Goal: Task Accomplishment & Management: Manage account settings

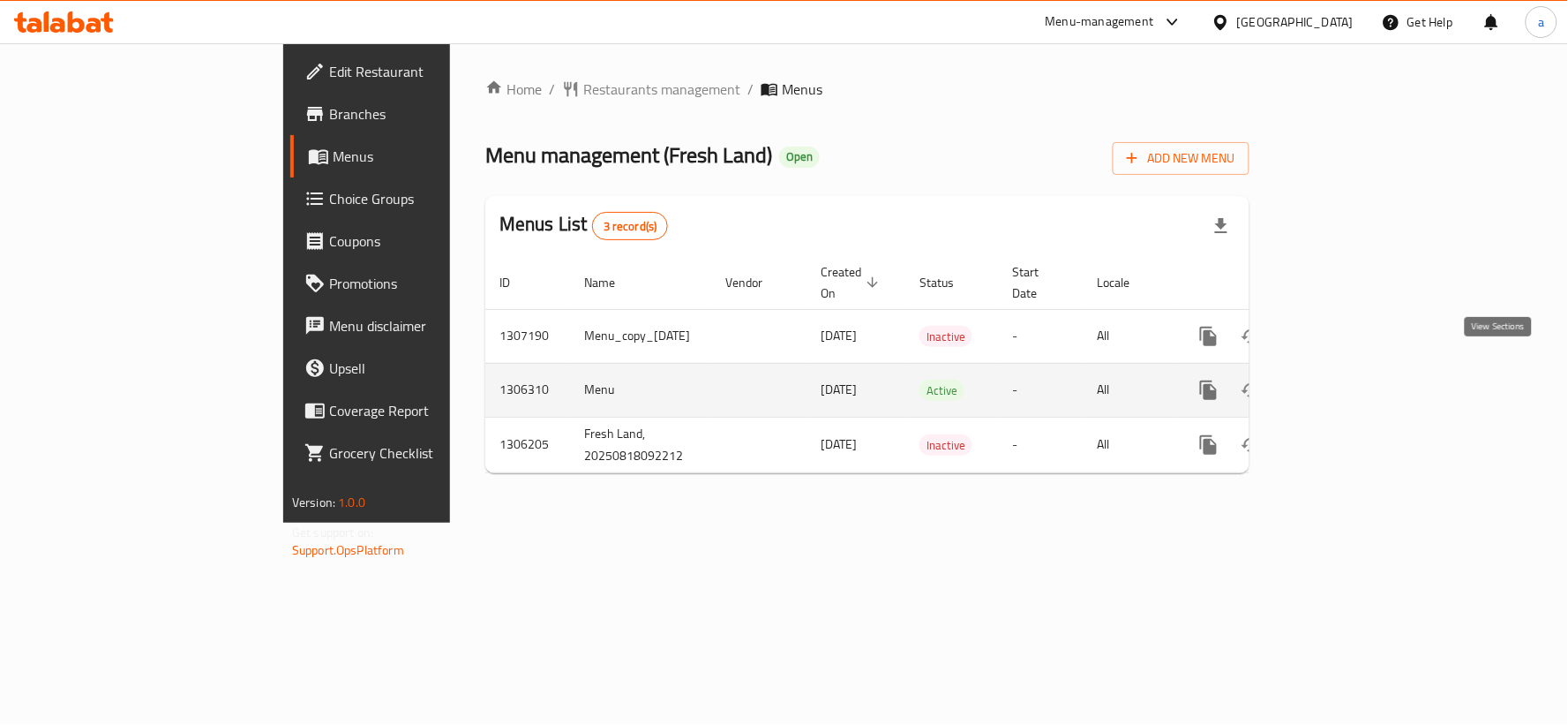
click at [1343, 382] on icon "enhanced table" at bounding box center [1336, 390] width 16 height 16
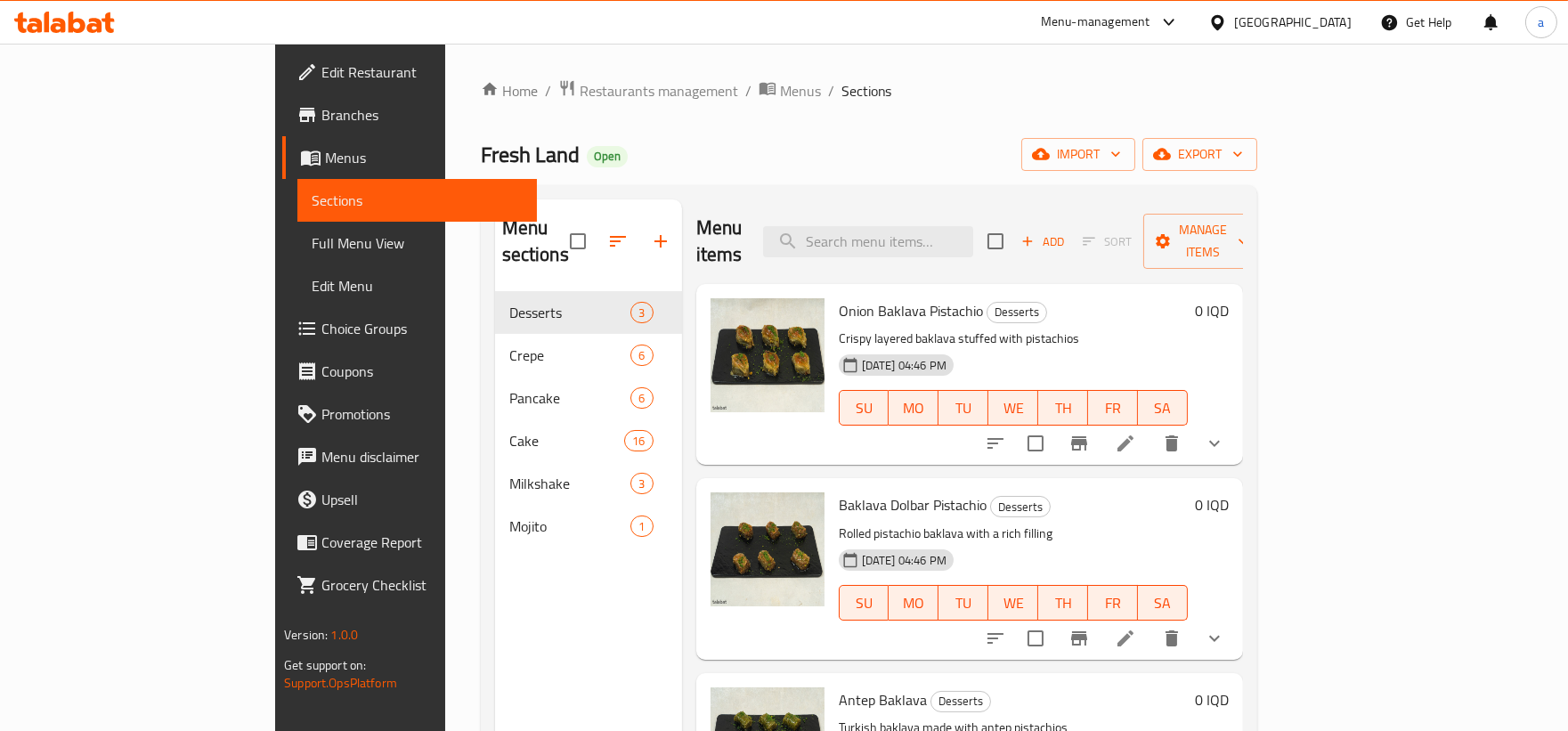
click at [312, 245] on span "Full Menu View" at bounding box center [417, 243] width 211 height 21
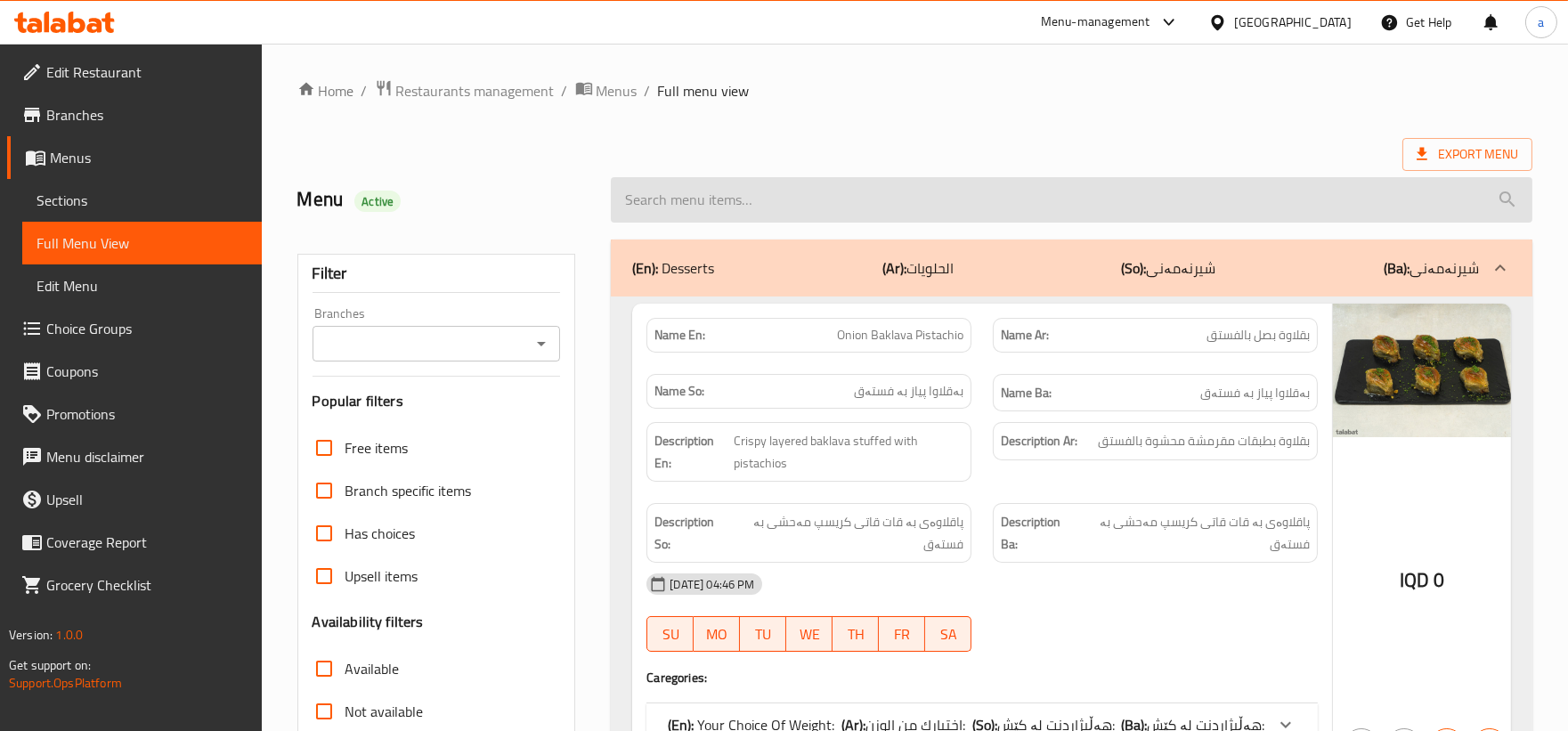
click at [911, 202] on input "search" at bounding box center [1072, 199] width 922 height 46
paste input "Cocktail Juice"
type input "Cocktail Juice"
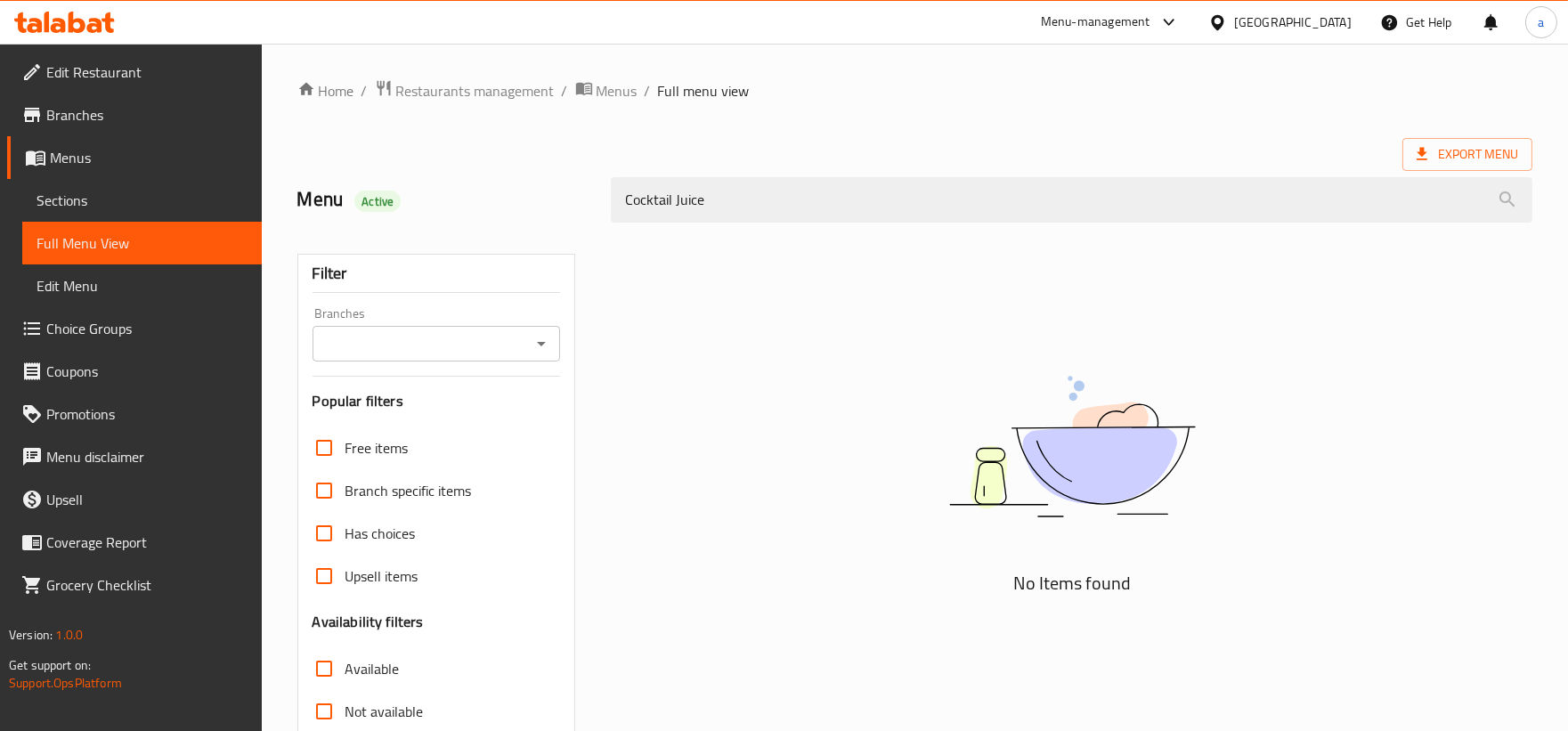
drag, startPoint x: 911, startPoint y: 202, endPoint x: 292, endPoint y: 231, distance: 619.7
click at [297, 231] on div "Home / Restaurants management / Menus / Full menu view Export Menu Menu Active …" at bounding box center [914, 496] width 1235 height 833
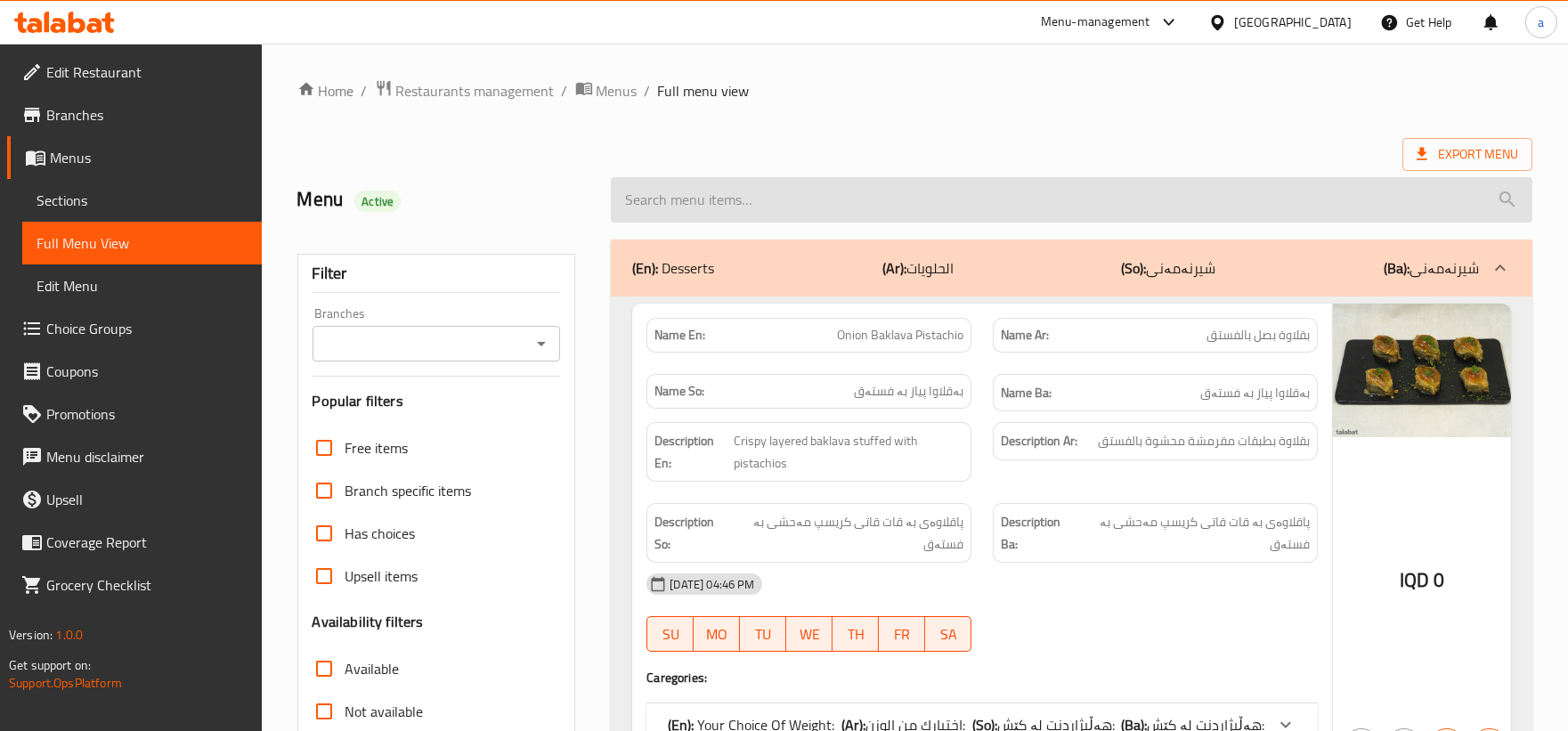
paste input "Corn"
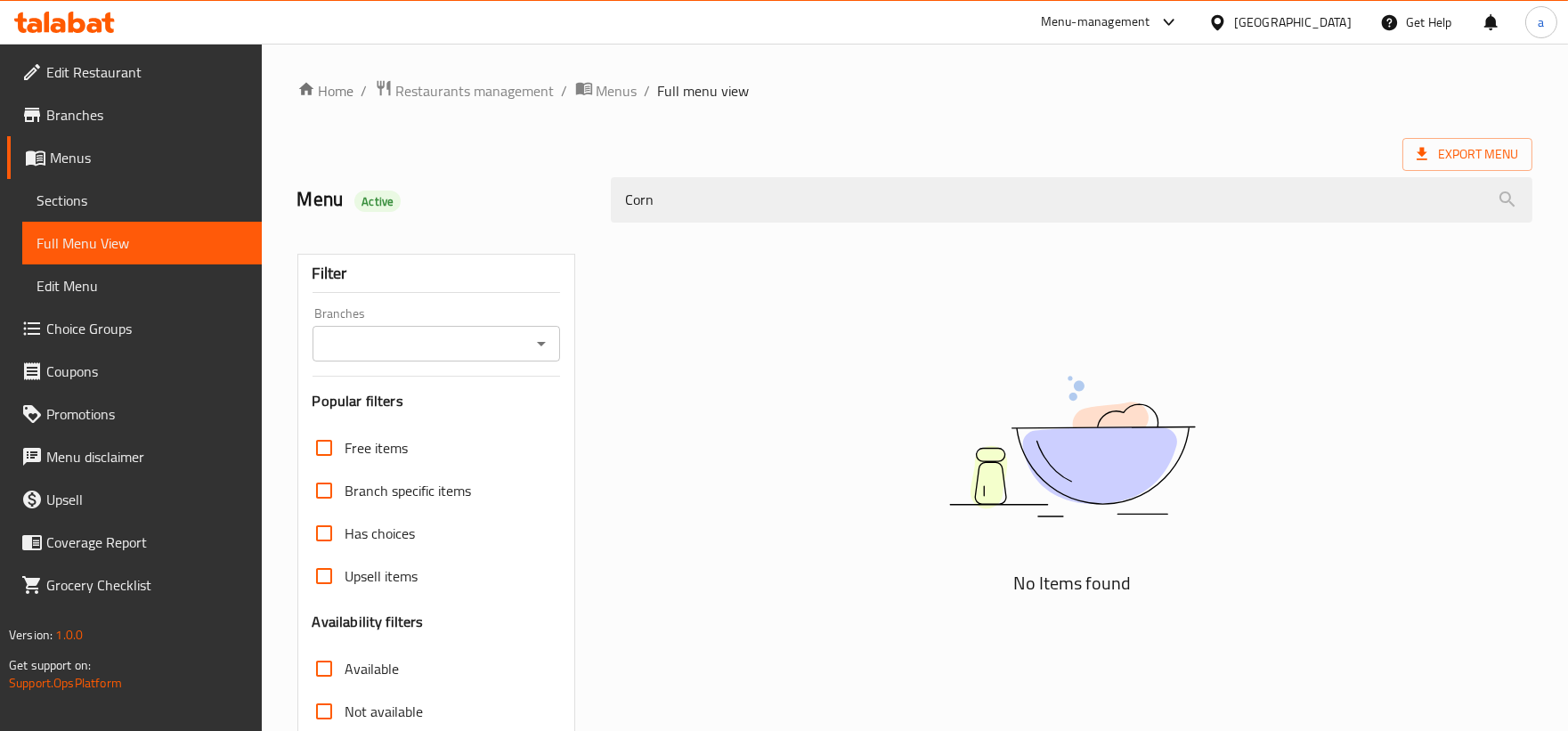
drag, startPoint x: 788, startPoint y: 194, endPoint x: 490, endPoint y: 206, distance: 298.2
click at [490, 206] on div "Menu Active Corn" at bounding box center [914, 200] width 1256 height 79
paste input "Azbari Ice cream mix strawberry"
type input "Azbari Ice cream mix strawberry"
click at [344, 730] on input "Not available" at bounding box center [324, 712] width 43 height 43
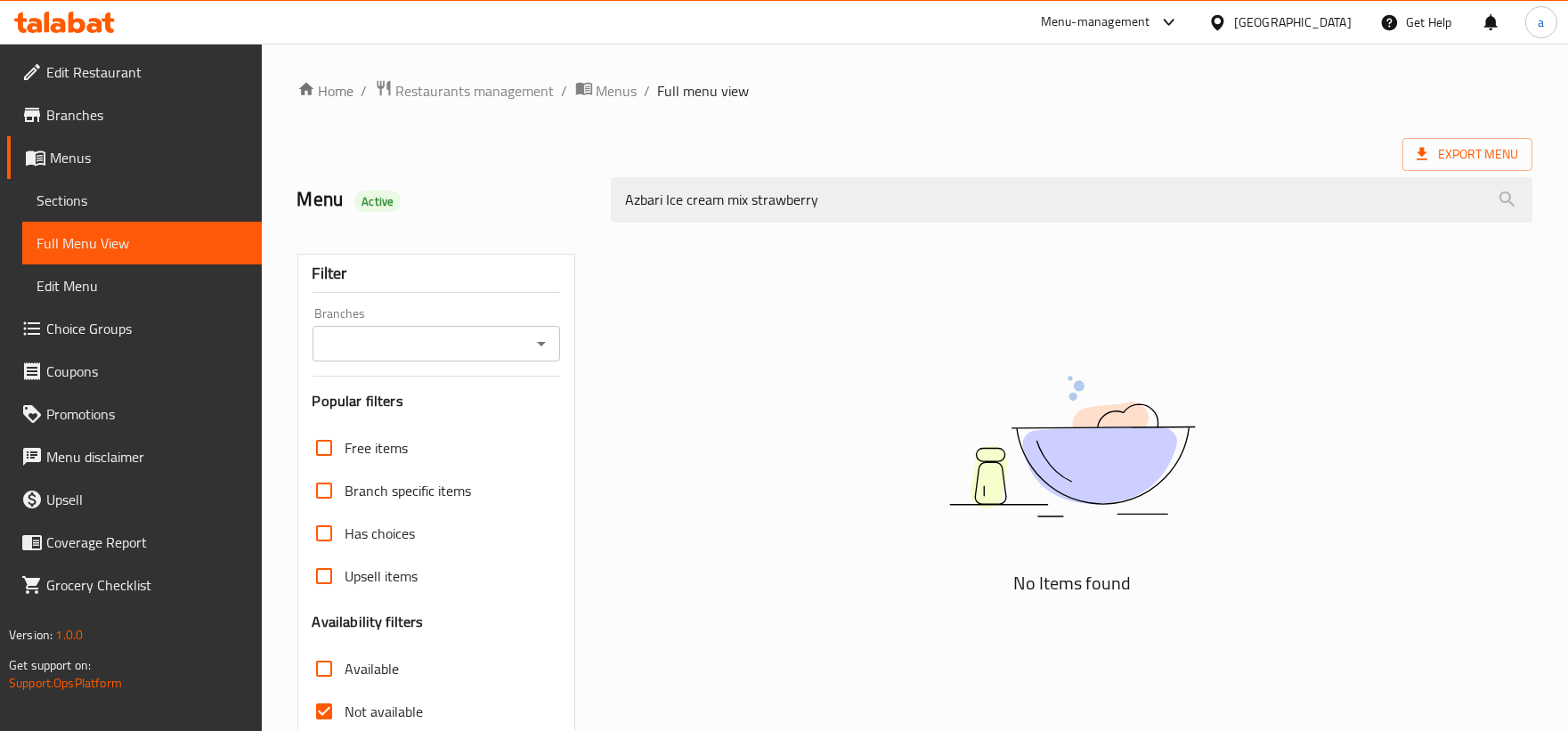
click at [366, 704] on span "Not available" at bounding box center [384, 712] width 78 height 21
click at [346, 704] on input "Not available" at bounding box center [324, 712] width 43 height 43
checkbox input "false"
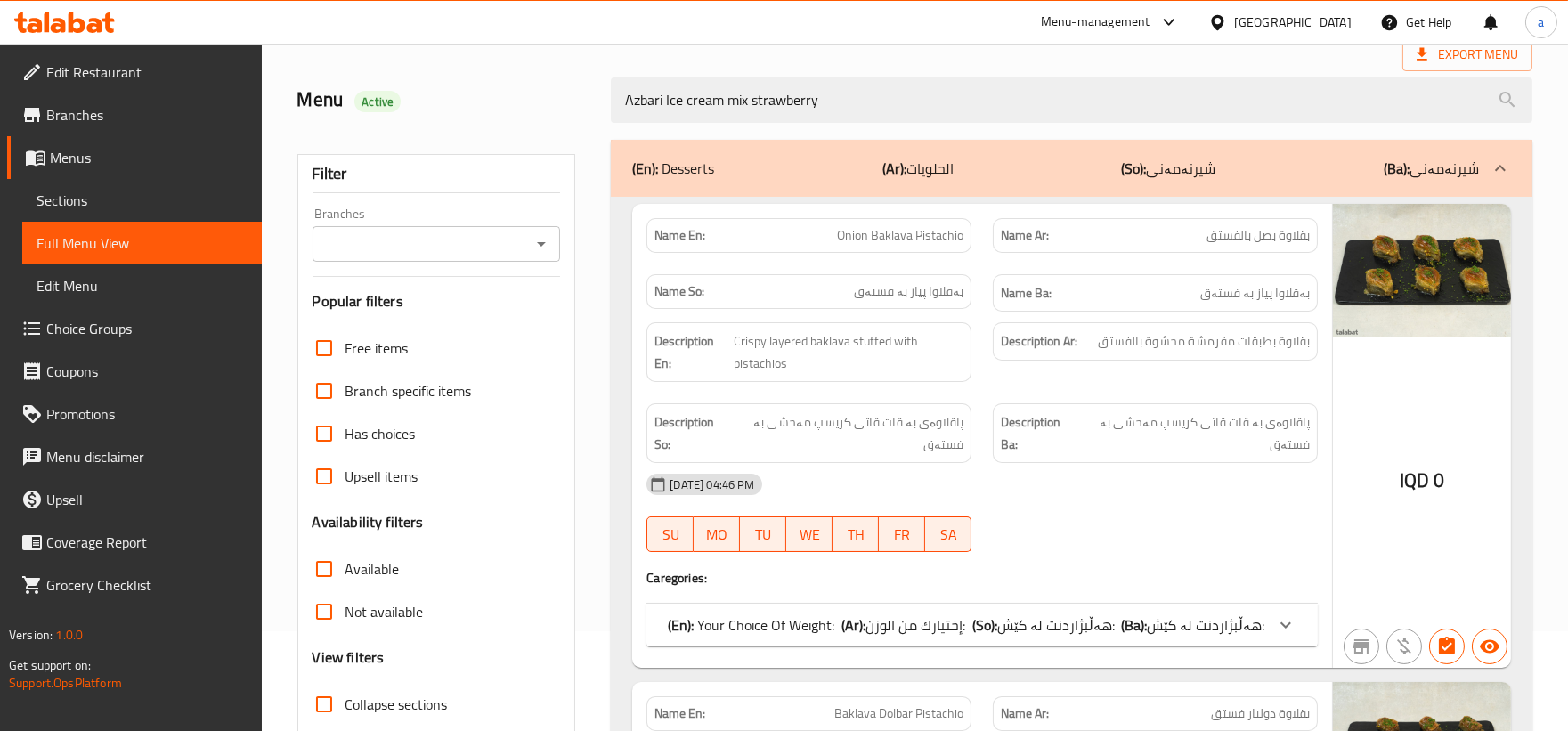
scroll to position [167, 0]
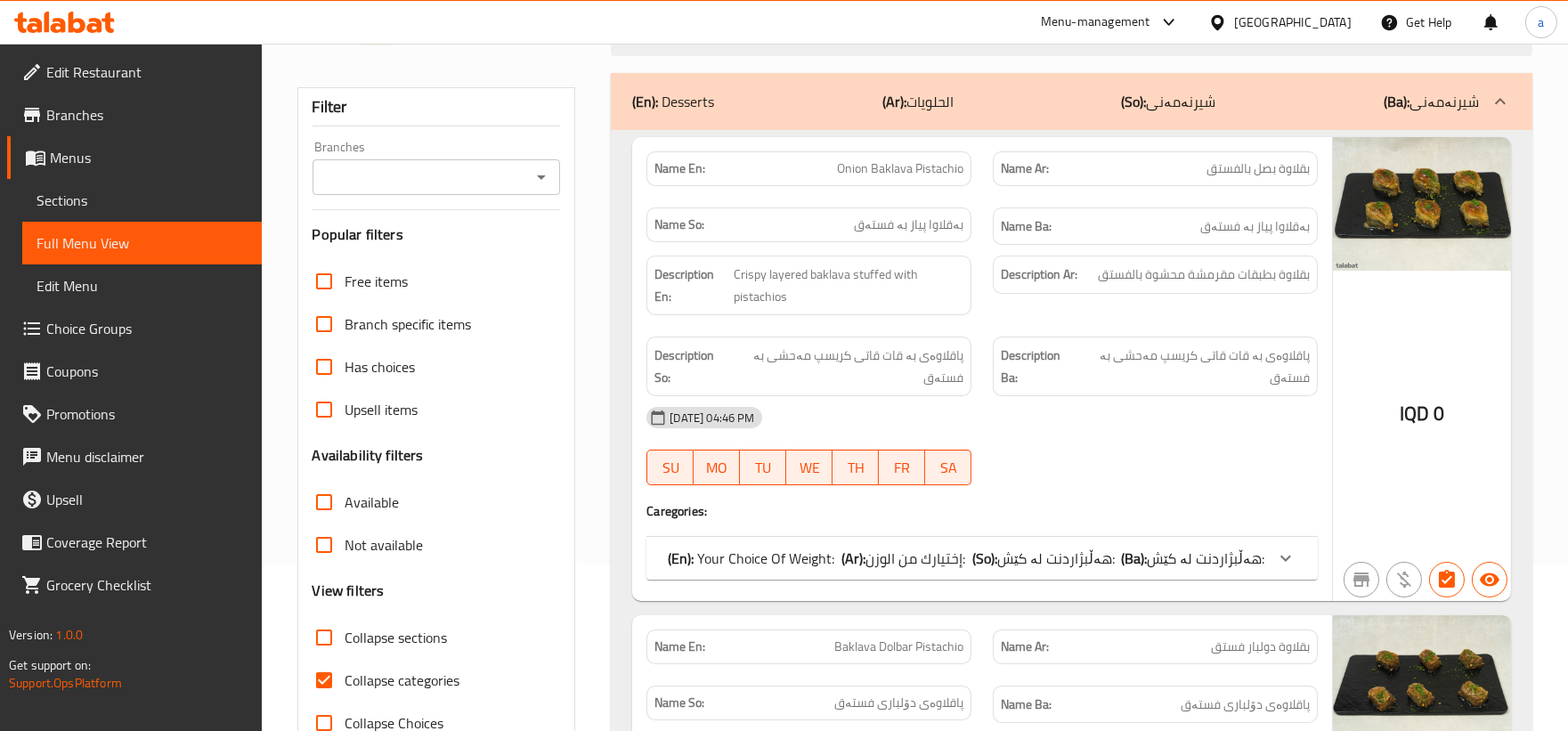
click at [63, 204] on span "Sections" at bounding box center [142, 200] width 211 height 21
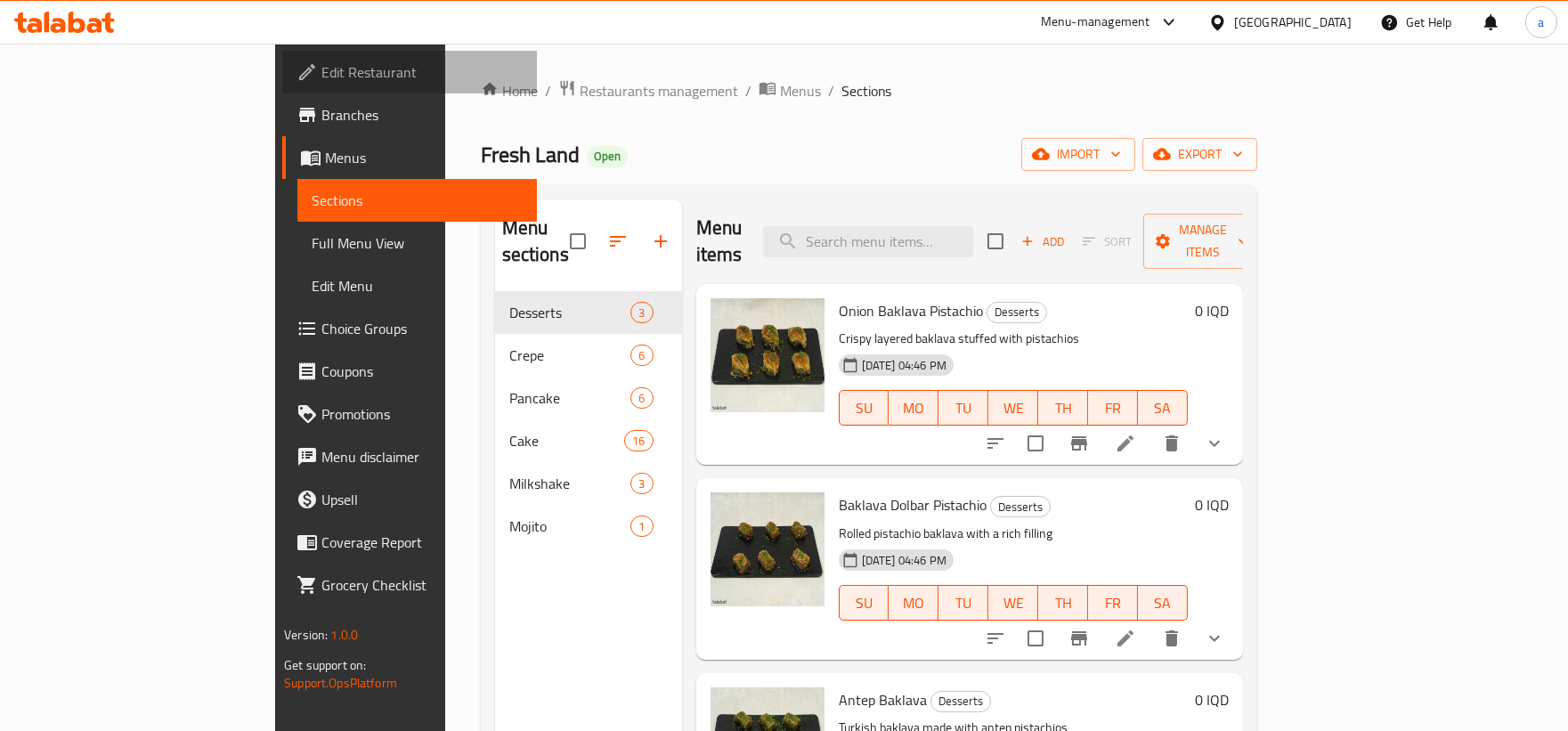
click at [322, 80] on span "Edit Restaurant" at bounding box center [422, 72] width 201 height 21
